Goal: Task Accomplishment & Management: Complete application form

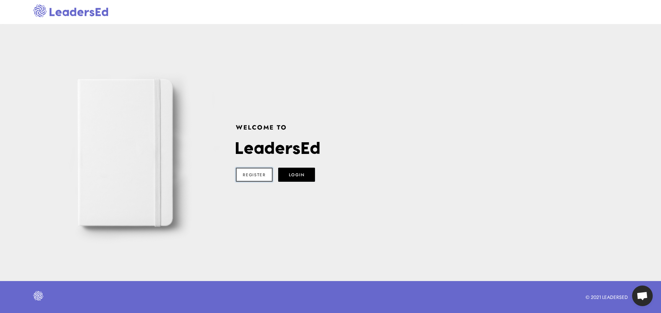
click at [263, 177] on button "Register" at bounding box center [254, 175] width 37 height 14
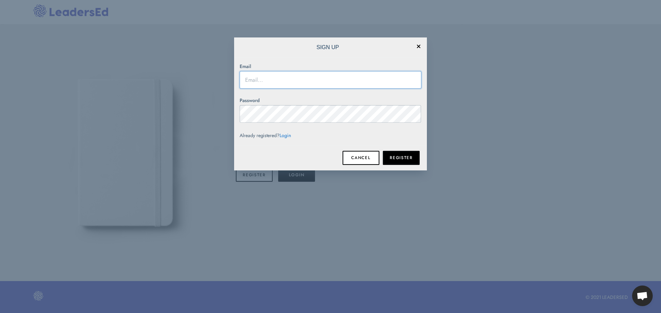
type input "[EMAIL_ADDRESS][DOMAIN_NAME]"
click at [418, 47] on icon at bounding box center [418, 46] width 3 height 3
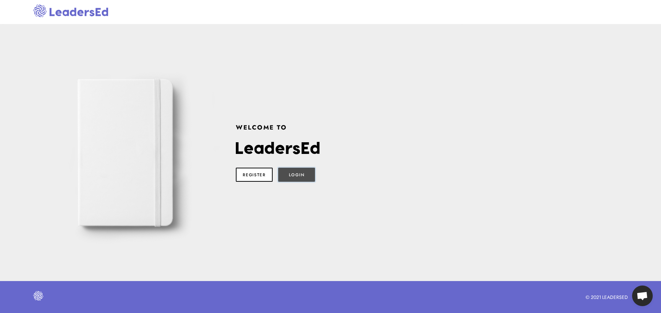
click at [301, 174] on button "Login" at bounding box center [296, 175] width 37 height 14
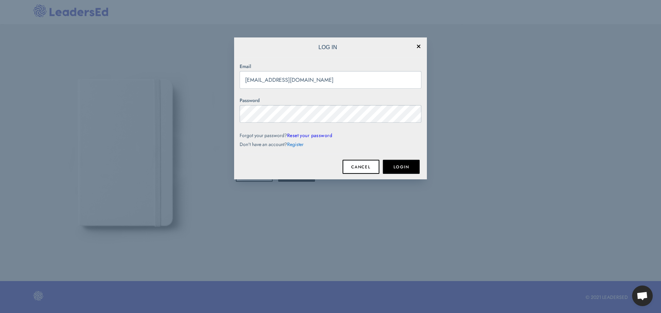
click at [417, 47] on icon at bounding box center [418, 46] width 3 height 3
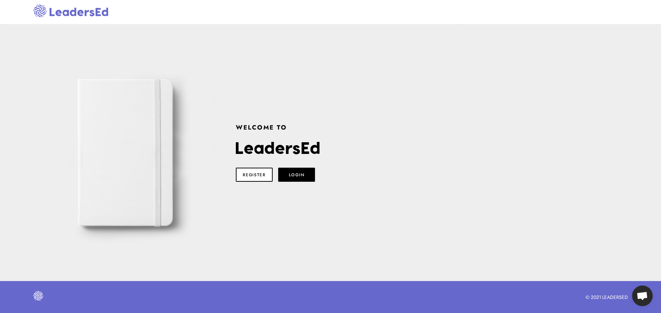
click at [39, 11] on img at bounding box center [40, 10] width 14 height 13
click at [39, 300] on img at bounding box center [38, 296] width 10 height 10
